Goal: Information Seeking & Learning: Learn about a topic

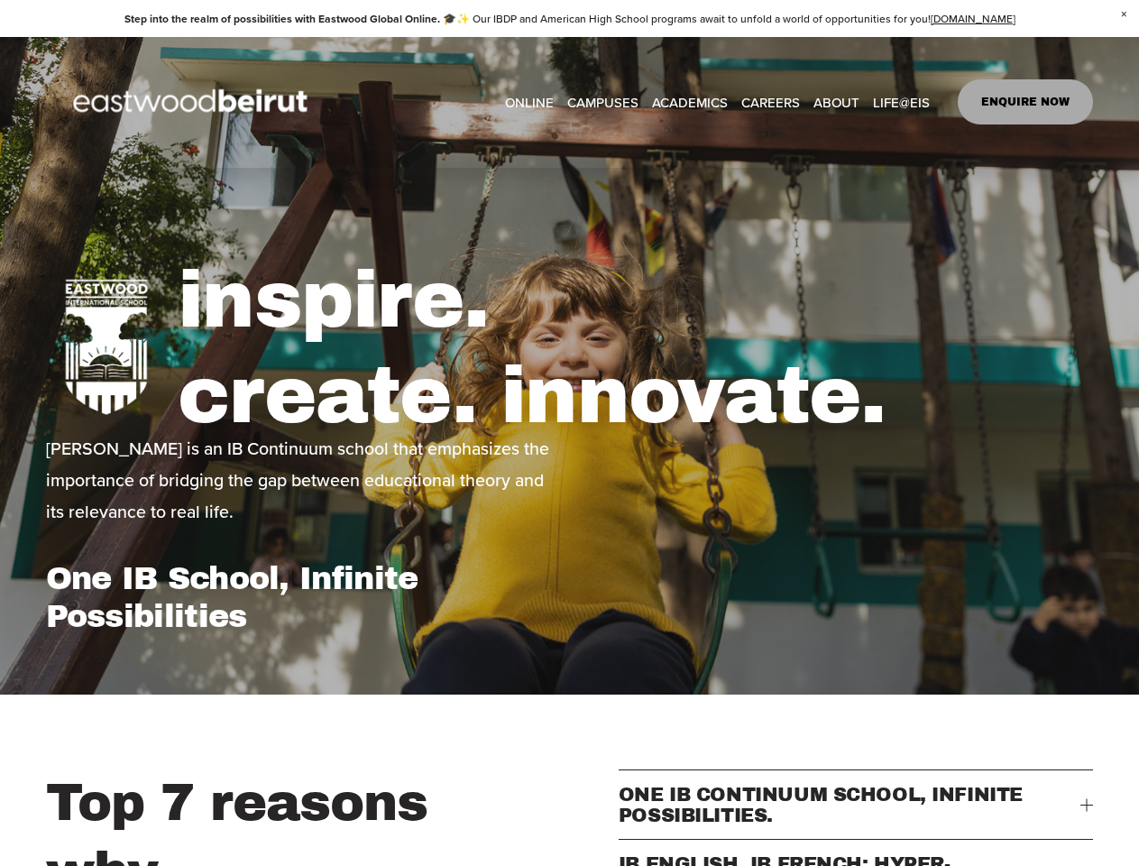
click at [856, 816] on span "ONE IB CONTINUUM SCHOOL, INFINITE POSSIBILITIES." at bounding box center [850, 805] width 463 height 42
click at [856, 861] on button "IB ENGLISH, IB FRENCH: HYPER-CONNECTED." at bounding box center [856, 874] width 475 height 69
